Goal: Navigation & Orientation: Find specific page/section

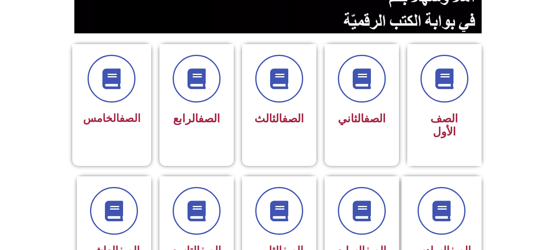
scroll to position [186, 0]
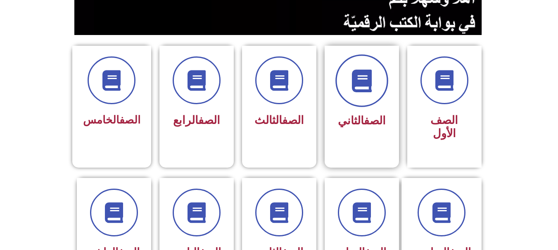
click at [350, 75] on icon at bounding box center [361, 81] width 23 height 23
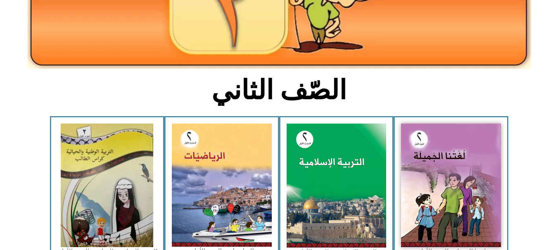
scroll to position [199, 0]
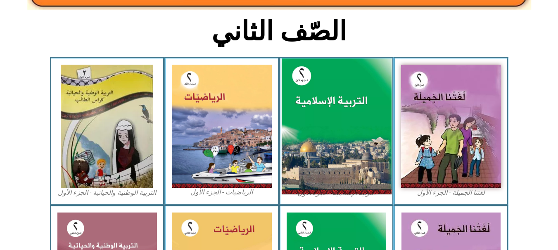
click at [338, 110] on img at bounding box center [336, 127] width 110 height 137
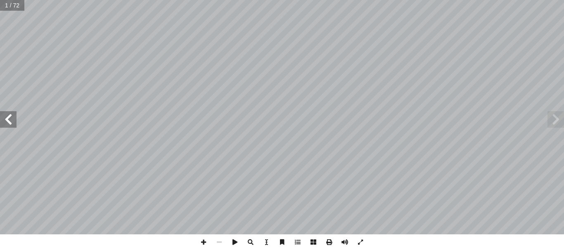
click at [13, 122] on span at bounding box center [8, 119] width 17 height 17
click at [555, 120] on span at bounding box center [555, 119] width 17 height 17
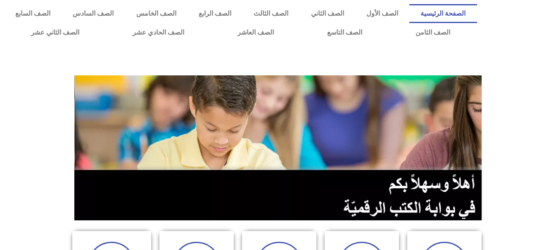
scroll to position [186, 0]
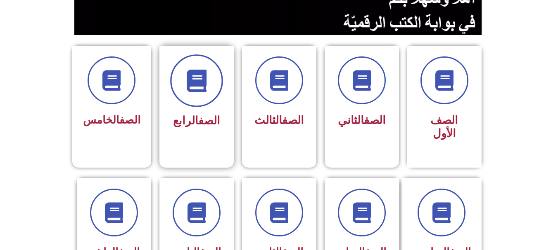
click at [181, 78] on span at bounding box center [196, 80] width 53 height 53
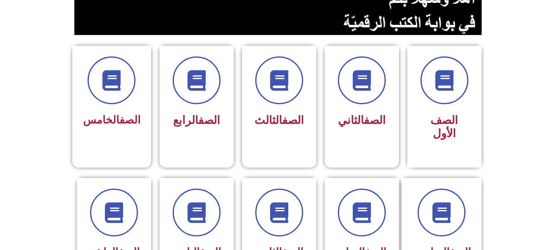
scroll to position [224, 0]
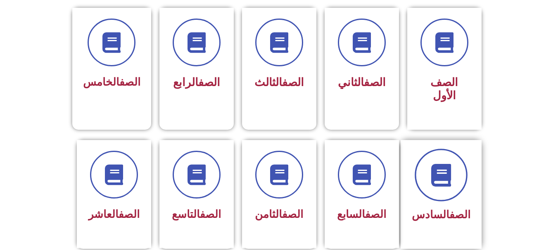
click at [457, 152] on span at bounding box center [440, 175] width 53 height 53
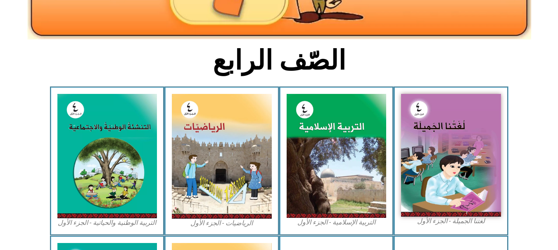
scroll to position [236, 0]
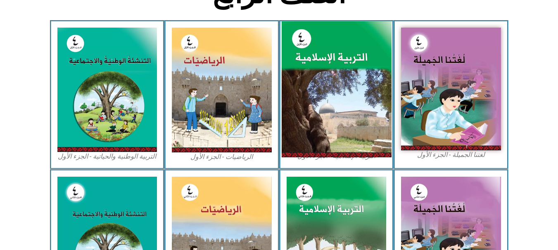
click at [357, 83] on img at bounding box center [336, 89] width 110 height 137
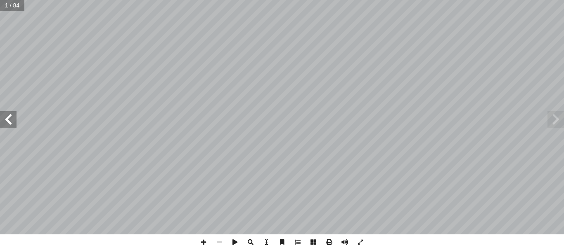
click at [3, 125] on span at bounding box center [8, 119] width 17 height 17
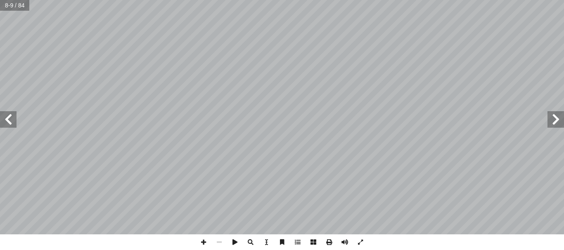
click at [3, 125] on span at bounding box center [8, 119] width 17 height 17
click at [5, 120] on span at bounding box center [8, 119] width 17 height 17
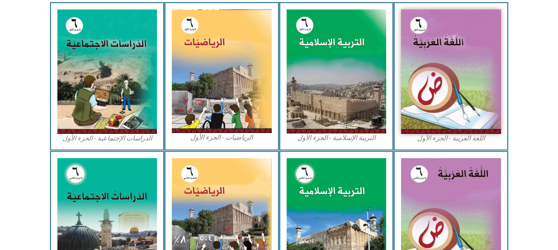
scroll to position [254, 0]
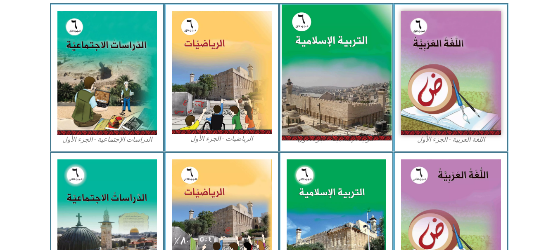
click at [322, 61] on img at bounding box center [336, 73] width 110 height 137
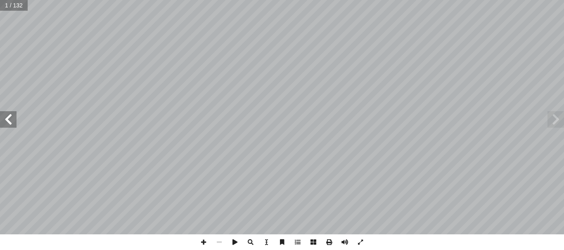
click at [10, 113] on span at bounding box center [8, 119] width 17 height 17
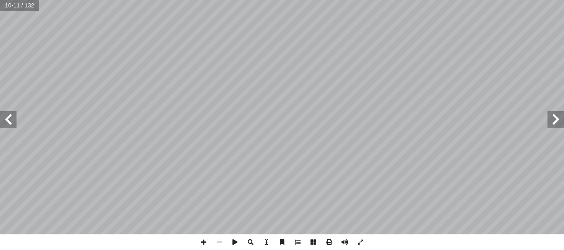
click at [10, 113] on span at bounding box center [8, 119] width 17 height 17
click at [2, 118] on span at bounding box center [8, 119] width 17 height 17
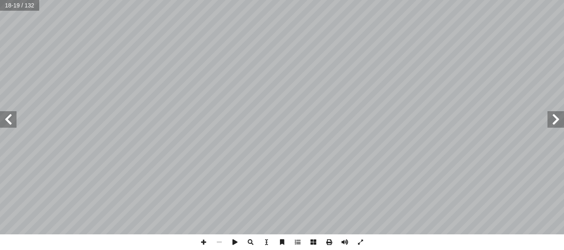
click at [2, 118] on span at bounding box center [8, 119] width 17 height 17
